Goal: Information Seeking & Learning: Learn about a topic

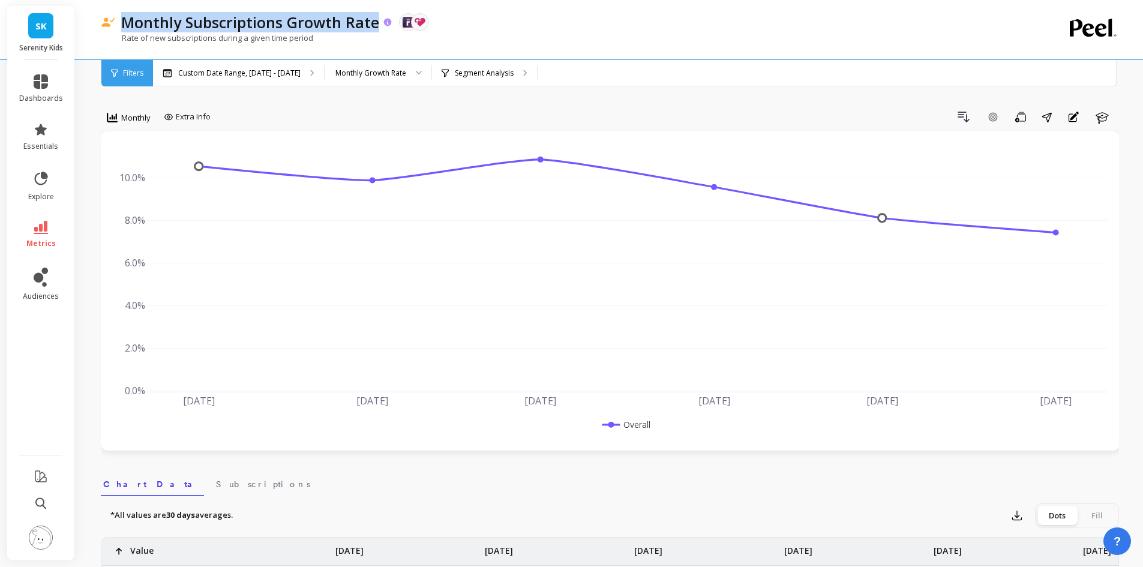
drag, startPoint x: 118, startPoint y: 25, endPoint x: 374, endPoint y: 20, distance: 256.3
click at [374, 20] on div "Monthly Subscriptions Growth Rate" at bounding box center [254, 22] width 278 height 20
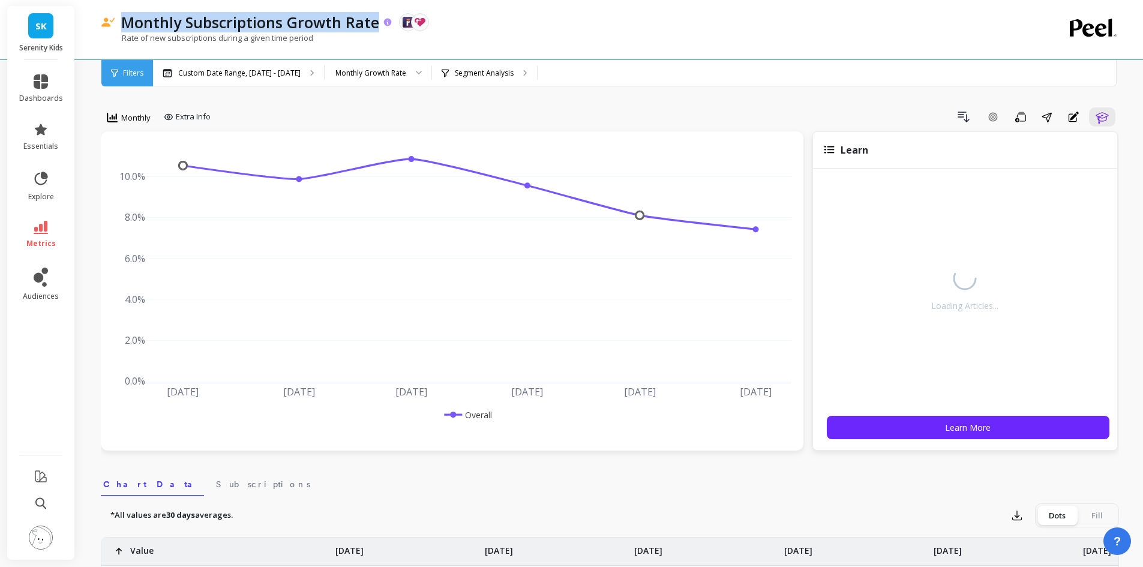
copy p "Monthly Subscriptions Growth Rate"
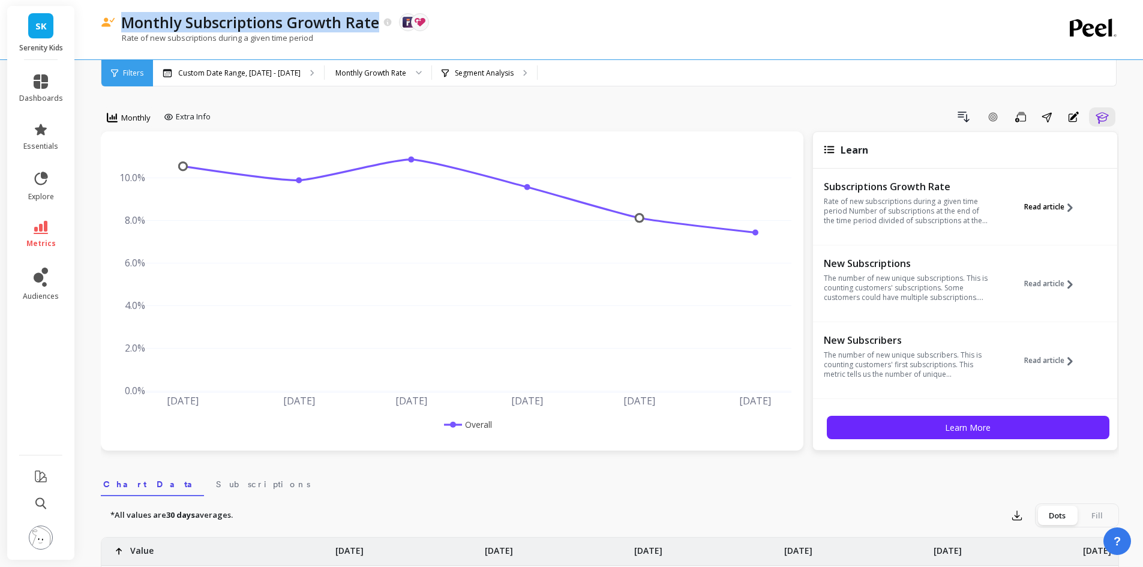
click at [1048, 205] on span "Read article" at bounding box center [1045, 207] width 40 height 10
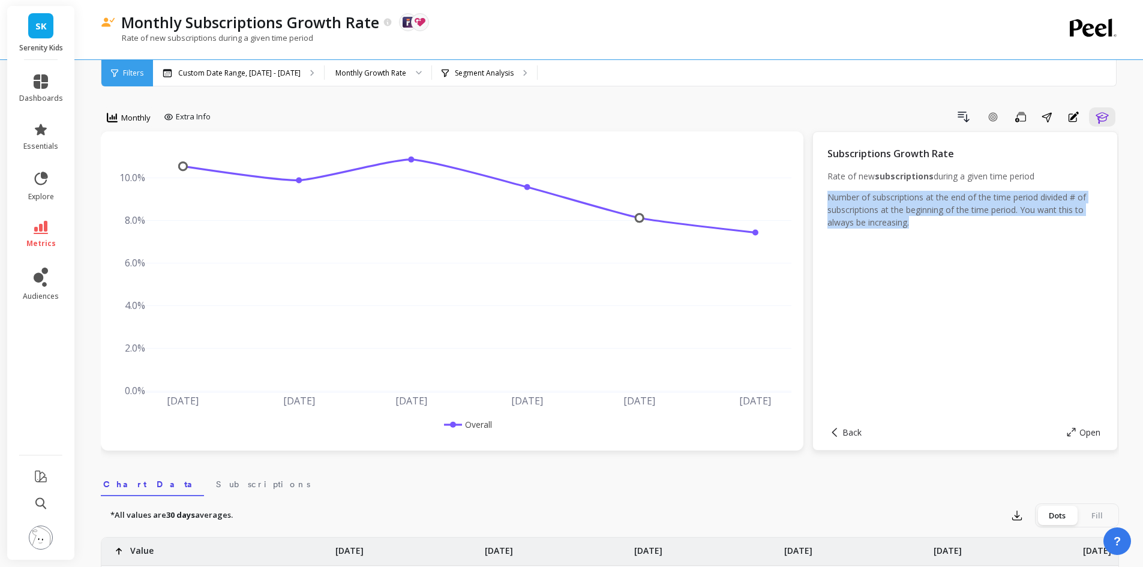
drag, startPoint x: 919, startPoint y: 224, endPoint x: 827, endPoint y: 196, distance: 96.6
click at [827, 196] on div "Subscriptions Growth Rate Rate of new subscriptions during a given time period …" at bounding box center [966, 290] width 306 height 319
copy p "Number of subscriptions at the end of the time period divided # of subscription…"
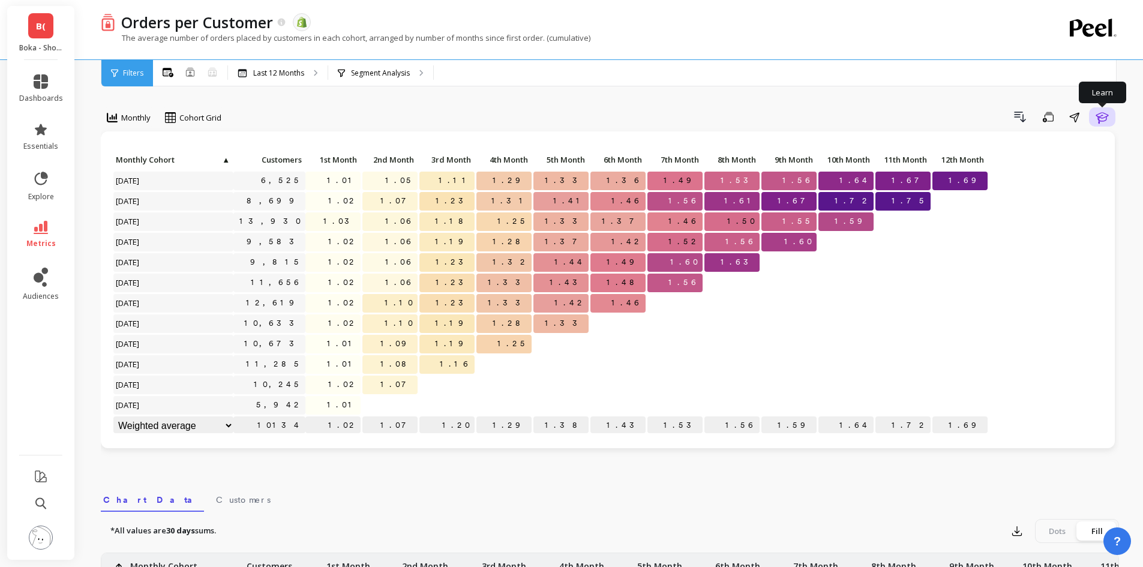
click at [1100, 117] on icon "button" at bounding box center [1102, 117] width 13 height 11
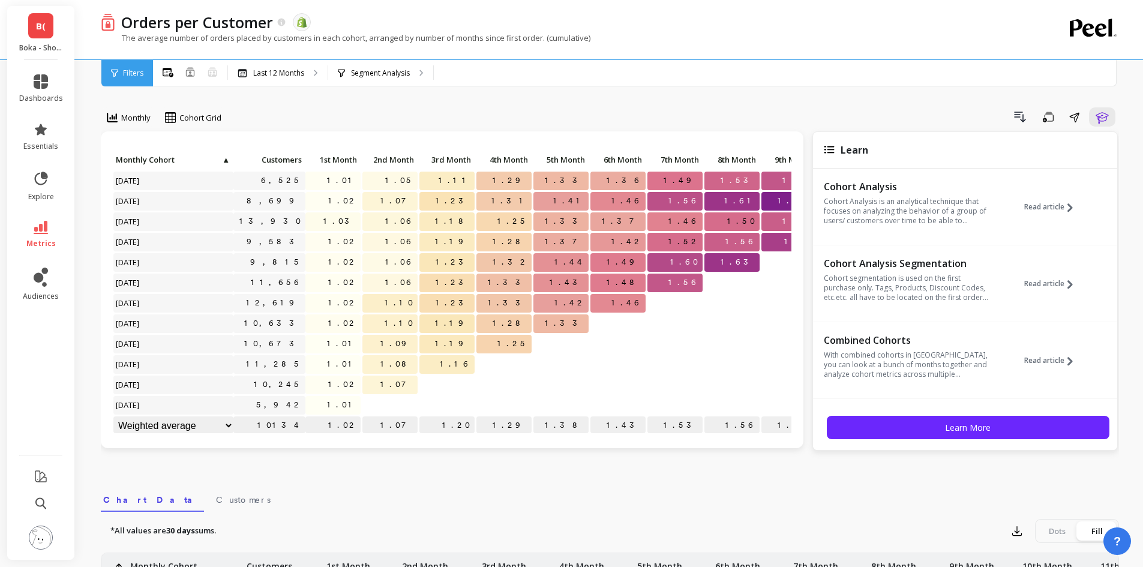
scroll to position [6, 0]
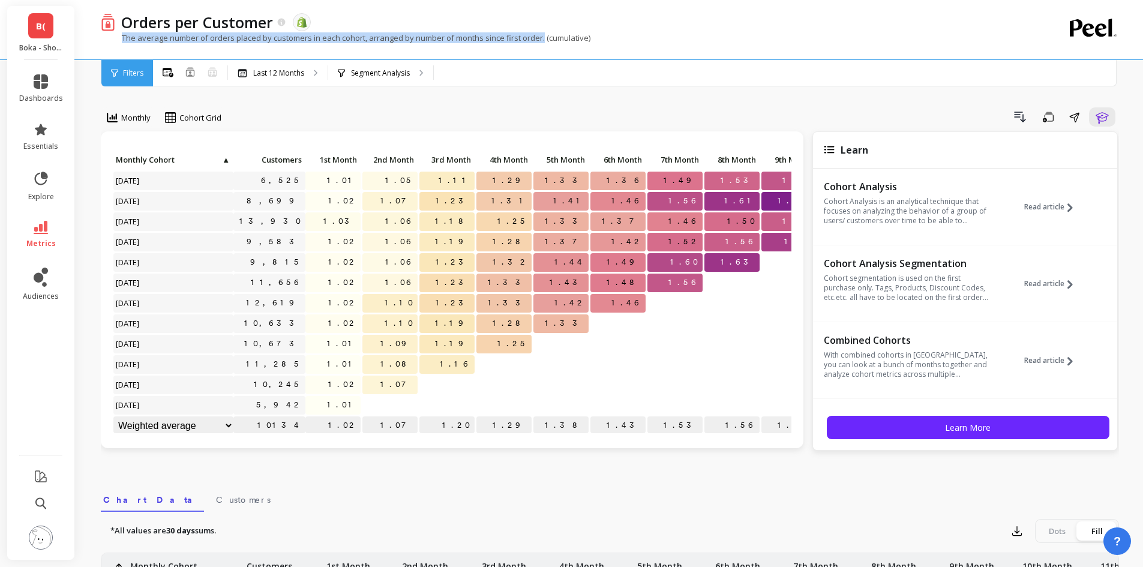
drag, startPoint x: 122, startPoint y: 37, endPoint x: 543, endPoint y: 41, distance: 420.8
click at [543, 41] on p "The average number of orders placed by customers in each cohort, arranged by nu…" at bounding box center [346, 37] width 490 height 11
copy p "The average number of orders placed by customers in each cohort, arranged by nu…"
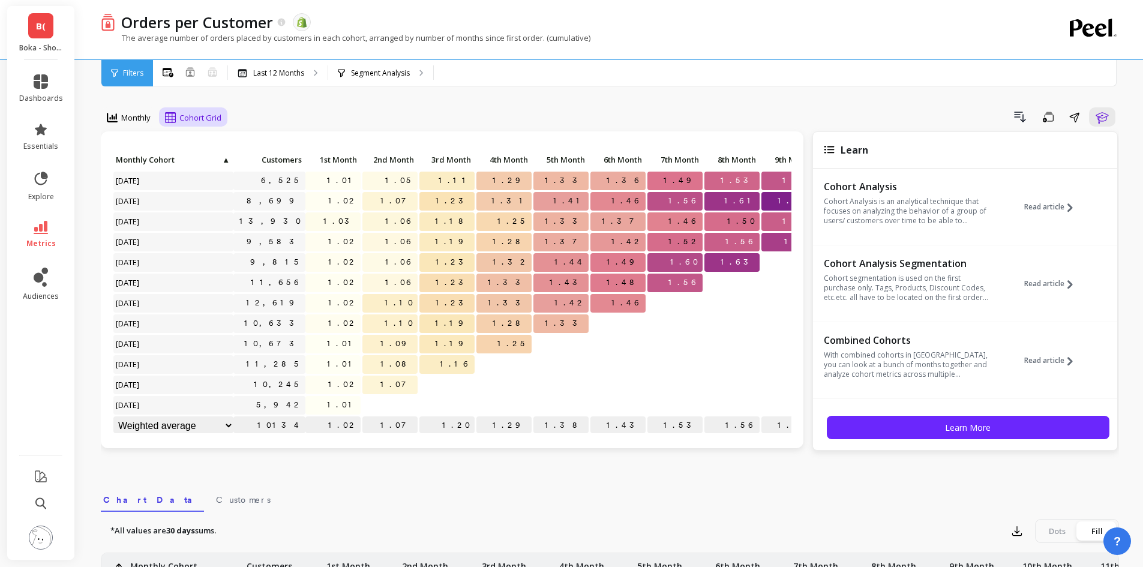
click at [202, 117] on span "Cohort Grid" at bounding box center [200, 117] width 42 height 11
click at [200, 167] on div "Cohort Line" at bounding box center [203, 167] width 68 height 11
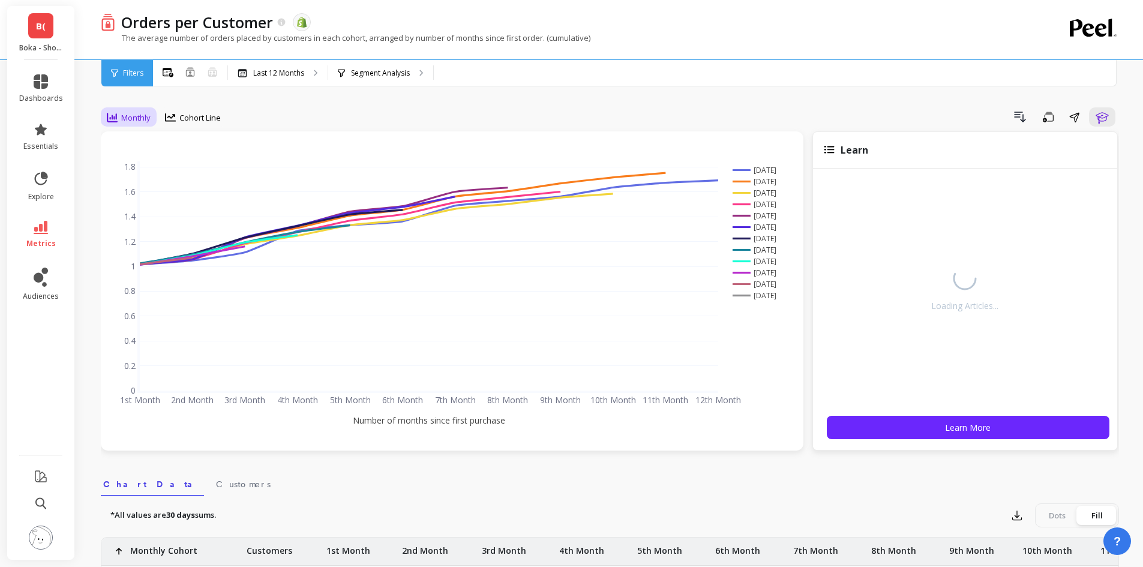
click at [122, 120] on span "Monthly" at bounding box center [135, 117] width 29 height 11
click at [197, 116] on span "Cohort Line" at bounding box center [199, 117] width 41 height 11
click at [206, 141] on div "Cohort Grid" at bounding box center [203, 144] width 68 height 11
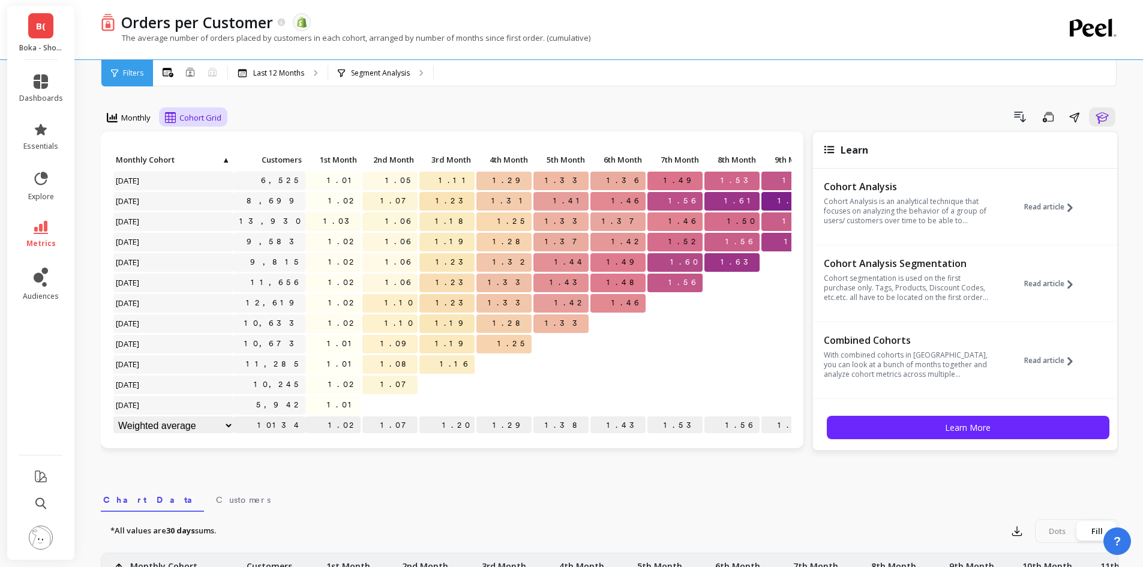
click at [182, 119] on span "Cohort Grid" at bounding box center [200, 117] width 42 height 11
click at [213, 164] on div "Cohort Line" at bounding box center [203, 167] width 68 height 11
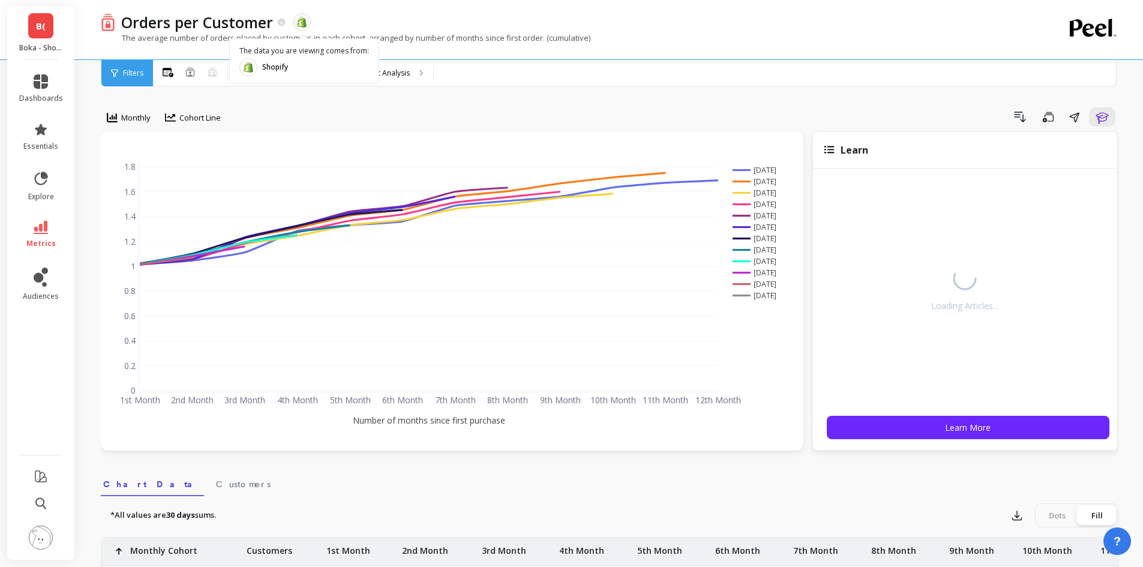
click at [554, 41] on p "The average number of orders placed by customers in each cohort, arranged by nu…" at bounding box center [346, 37] width 490 height 11
click at [1104, 118] on icon "button" at bounding box center [1102, 117] width 13 height 11
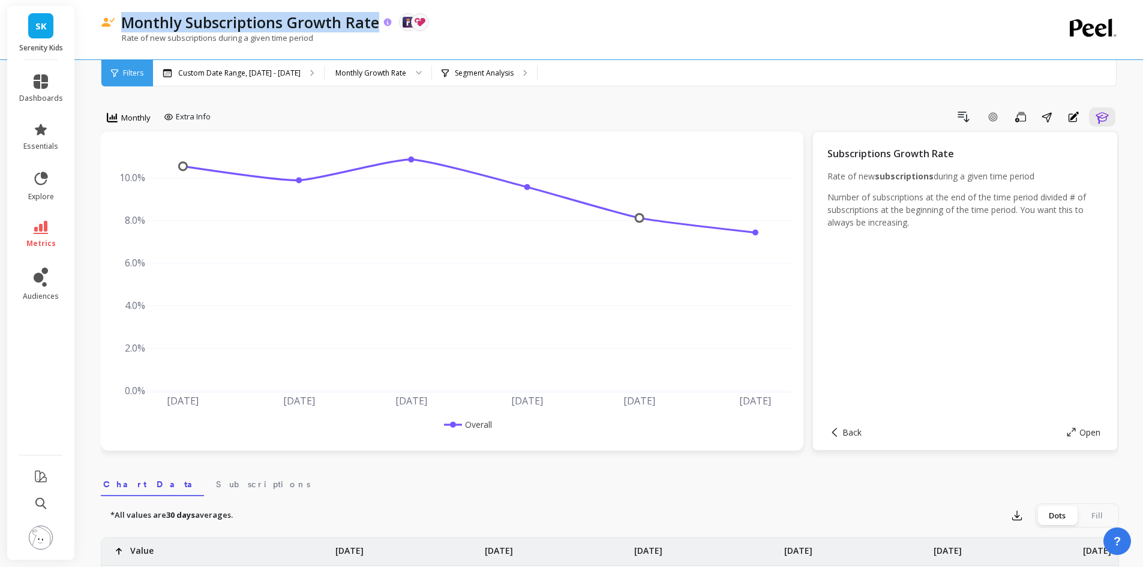
drag, startPoint x: 123, startPoint y: 20, endPoint x: 377, endPoint y: 23, distance: 253.9
click at [377, 23] on p "Monthly Subscriptions Growth Rate" at bounding box center [250, 22] width 258 height 20
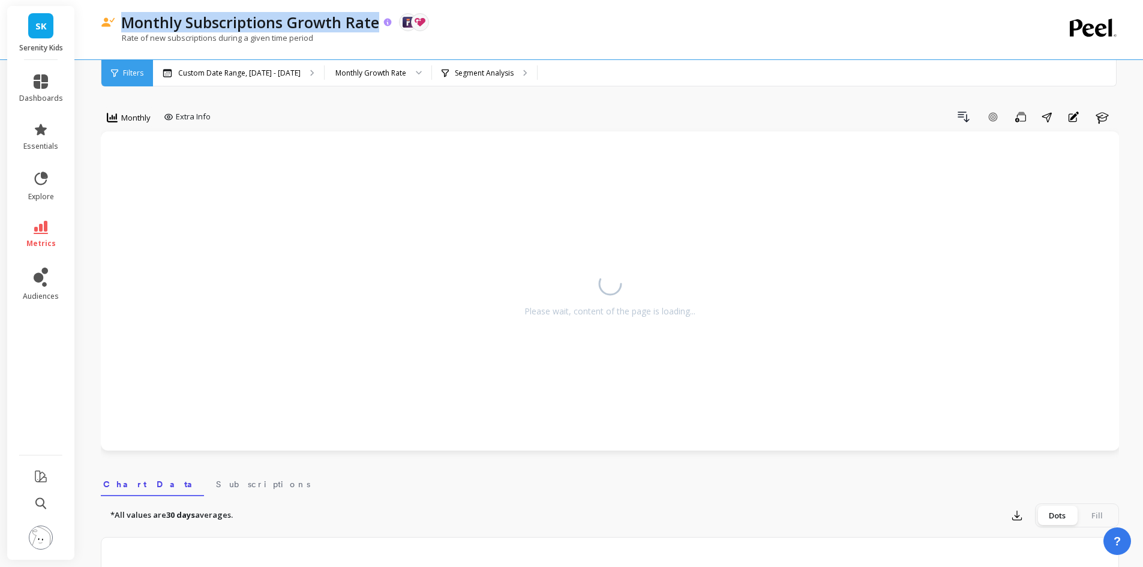
copy p "Monthly Subscriptions Growth Rate"
